Goal: Transaction & Acquisition: Purchase product/service

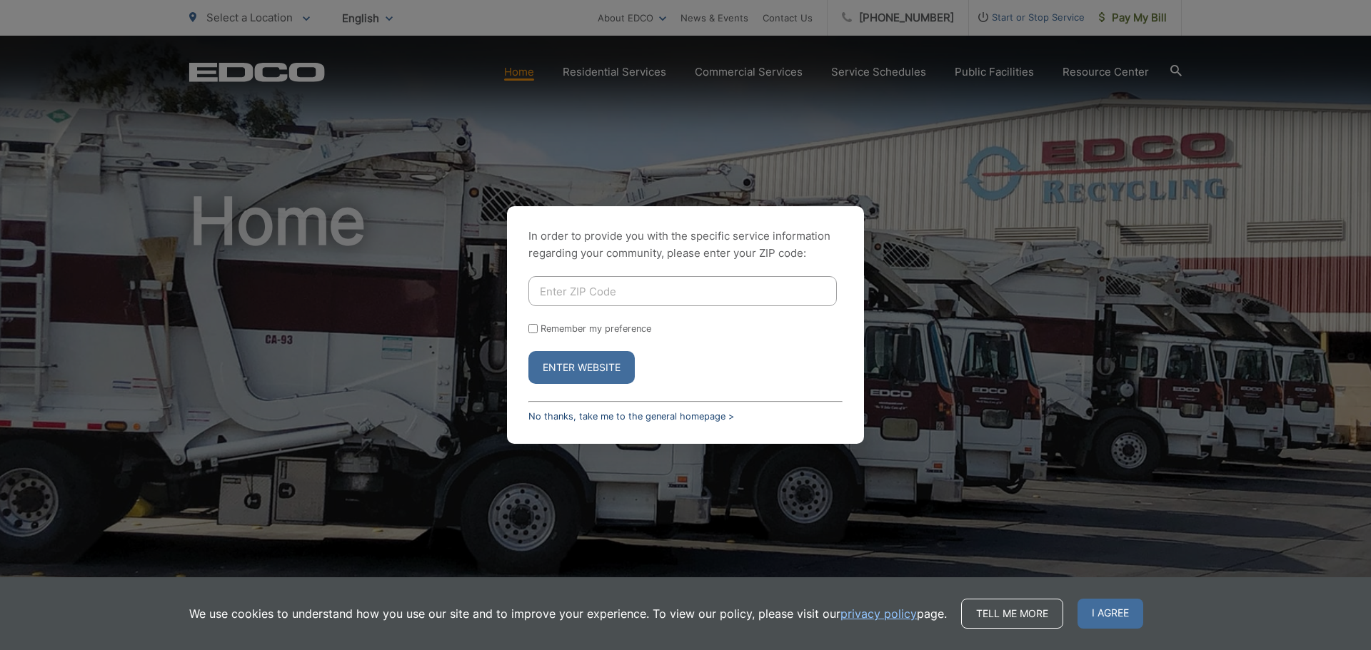
click at [643, 418] on link "No thanks, take me to the general homepage >" at bounding box center [631, 416] width 206 height 11
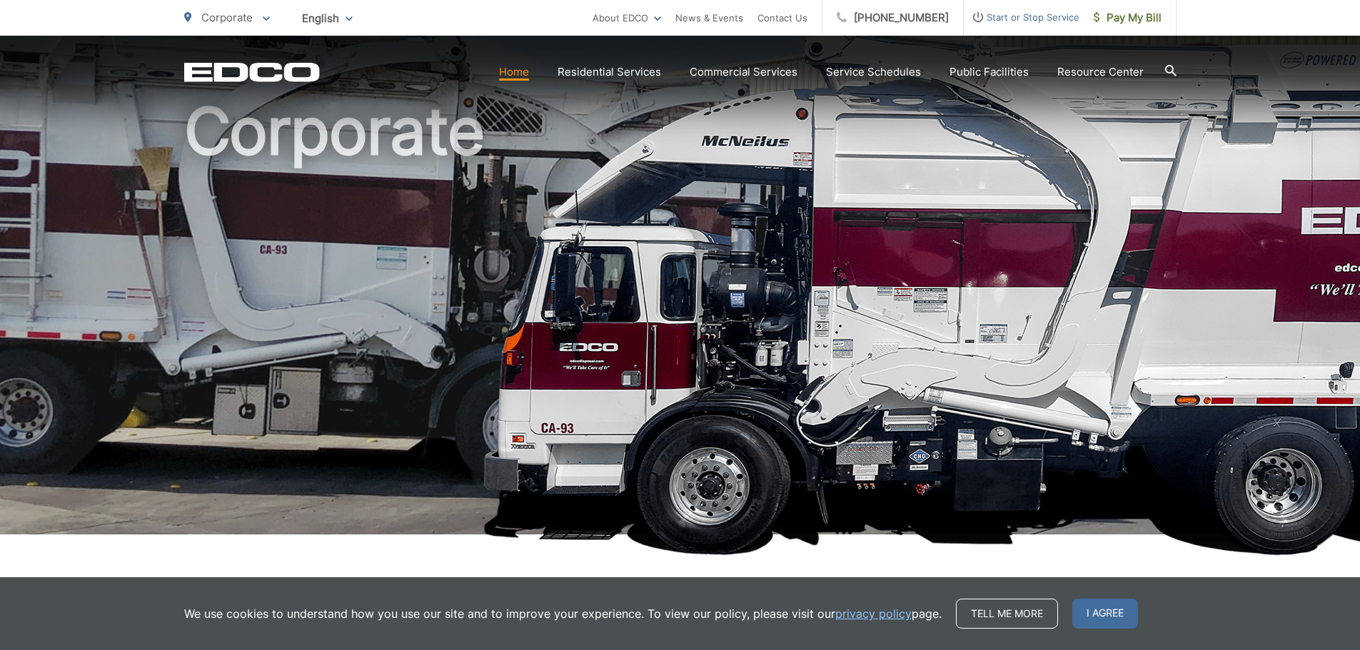
scroll to position [143, 0]
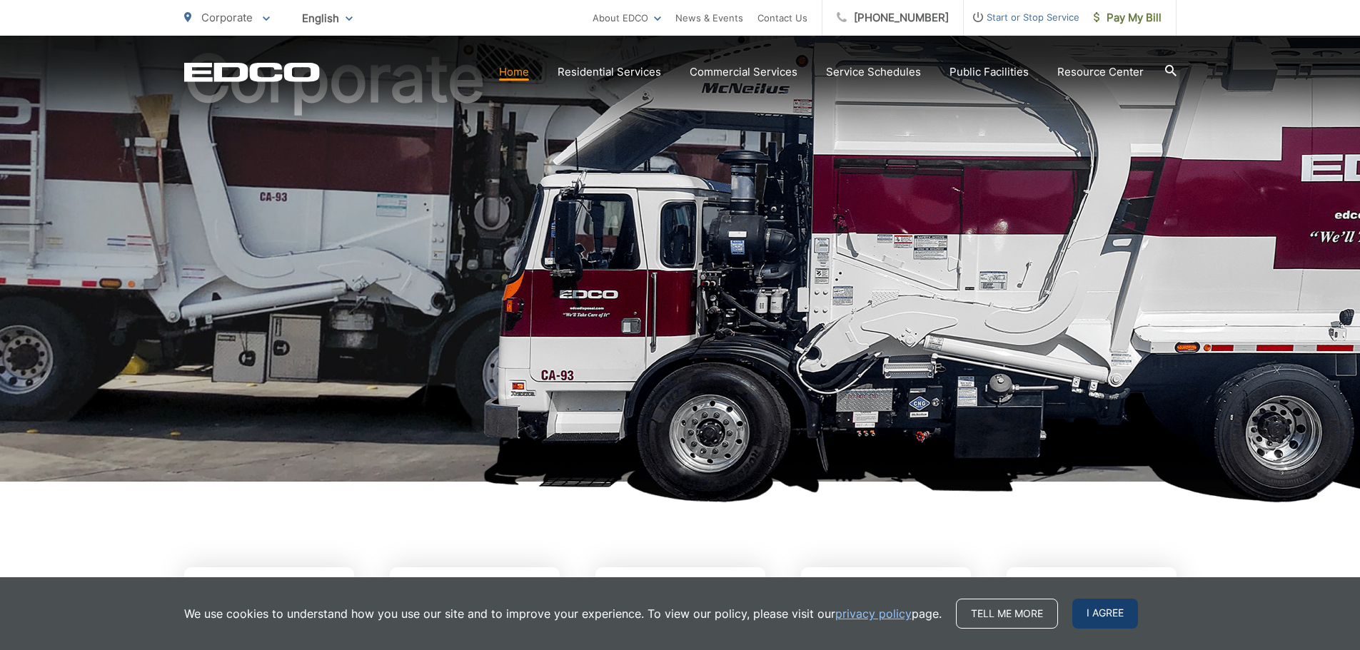
click at [1092, 611] on span "I agree" at bounding box center [1105, 614] width 66 height 30
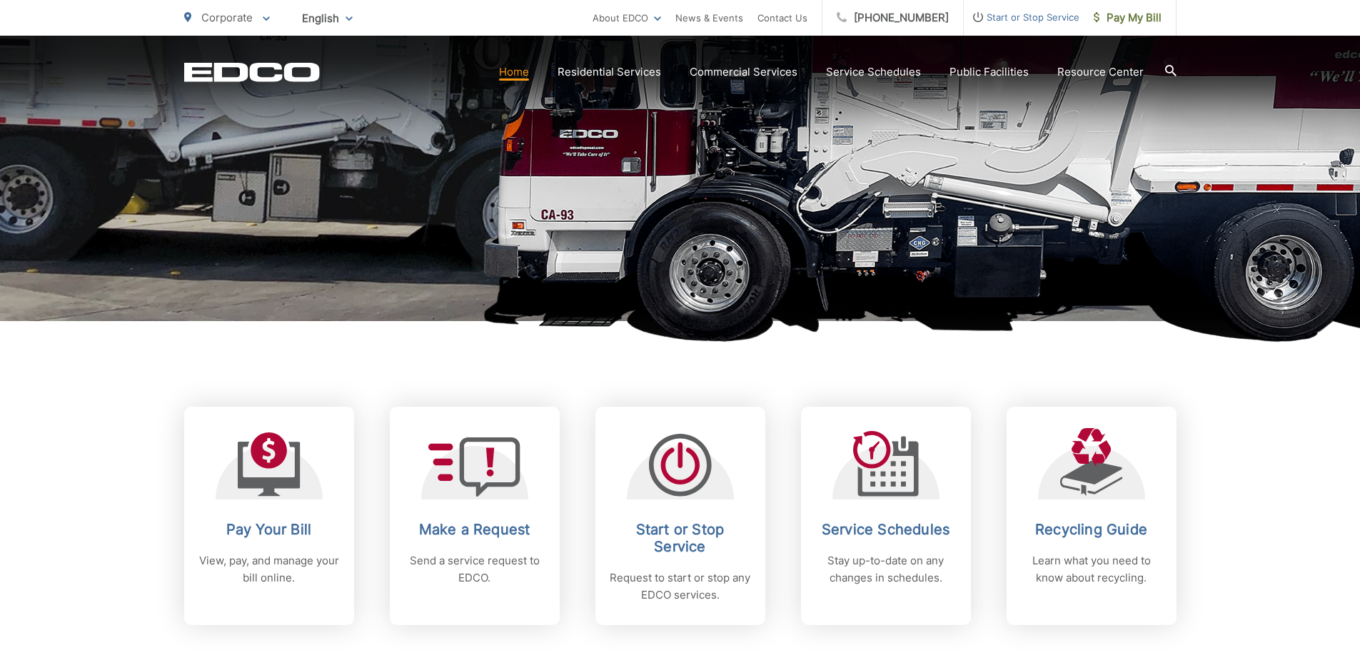
scroll to position [428, 0]
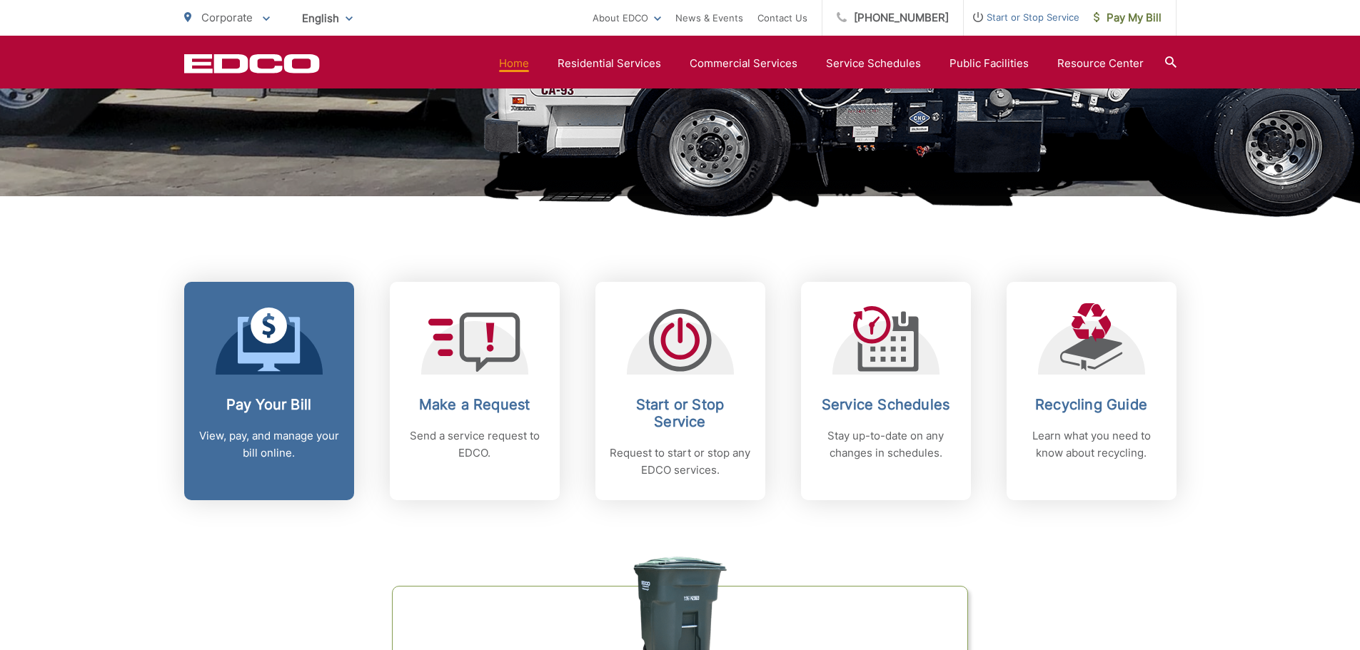
click at [291, 397] on h2 "Pay Your Bill" at bounding box center [268, 404] width 141 height 17
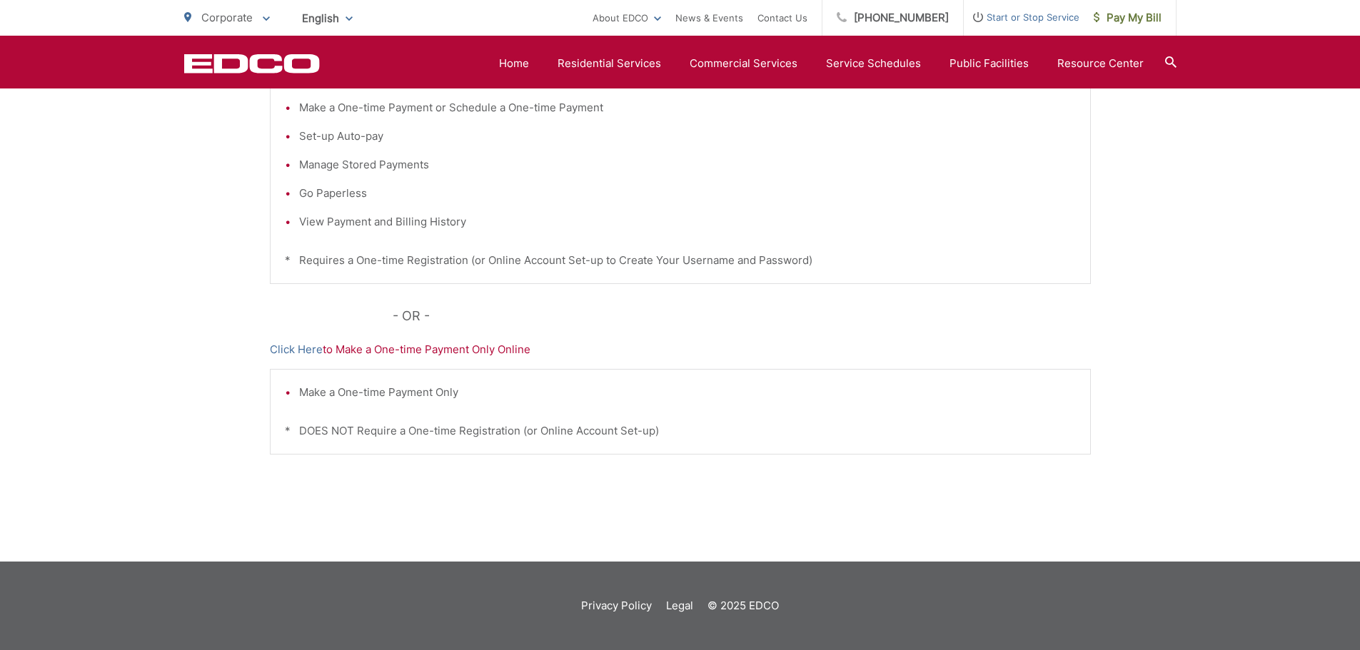
scroll to position [151, 0]
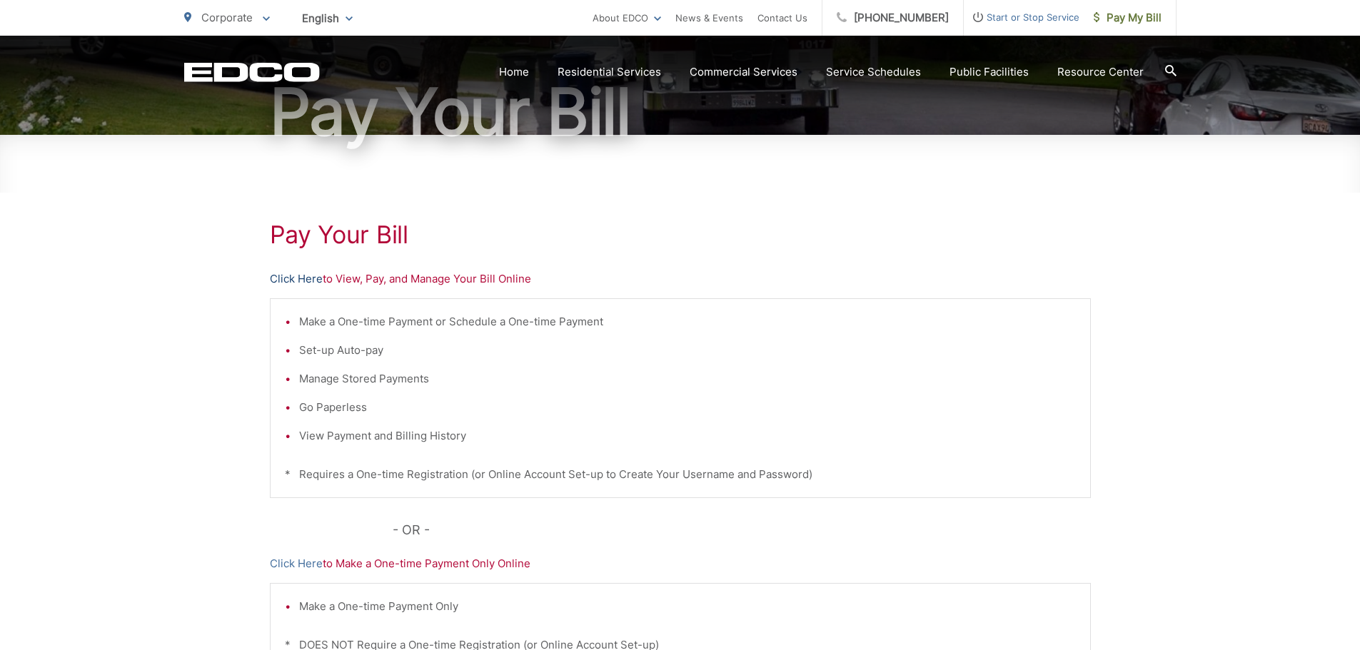
click at [287, 276] on link "Click Here" at bounding box center [296, 279] width 53 height 17
